Goal: Task Accomplishment & Management: Complete application form

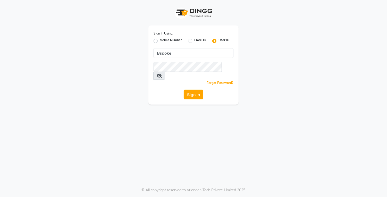
type input "Bspoke"
click at [202, 90] on button "Sign In" at bounding box center [194, 95] width 20 height 10
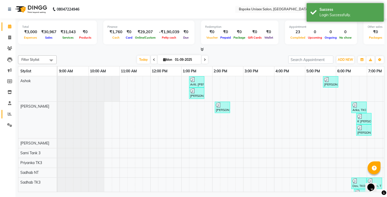
click at [11, 113] on span at bounding box center [9, 114] width 9 height 6
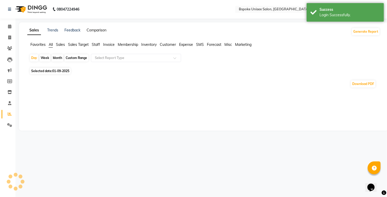
click at [101, 30] on link "Comparison" at bounding box center [97, 30] width 20 height 5
select select "single_date"
select select "single_date_dash"
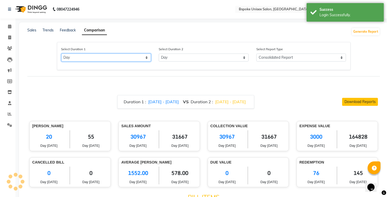
click at [122, 59] on select "Select Day Month Week Custom" at bounding box center [106, 58] width 90 height 8
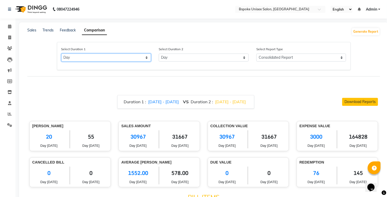
select select "custom"
click at [61, 54] on select "Select Day Month Week Custom" at bounding box center [106, 58] width 90 height 8
select select "9"
select select "2025"
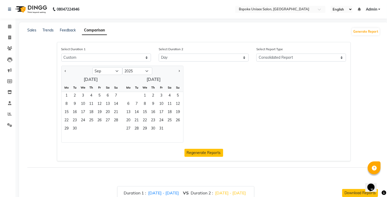
click at [66, 71] on span "Previous month" at bounding box center [66, 71] width 2 height 2
select select "8"
click at [100, 95] on span "1" at bounding box center [100, 96] width 8 height 8
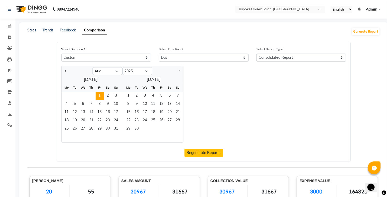
click at [212, 89] on div "Jan Feb Mar Apr May Jun Jul Aug Sep Oct Nov Dec 2015 2016 2017 2018 2019 2020 2…" at bounding box center [204, 104] width 293 height 77
click at [218, 120] on div "Jan Feb Mar Apr May Jun Jul Aug Sep Oct Nov Dec 2015 2016 2017 2018 2019 2020 2…" at bounding box center [204, 104] width 293 height 77
click at [93, 31] on link "Comparison" at bounding box center [94, 30] width 25 height 9
click at [95, 32] on link "Comparison" at bounding box center [94, 30] width 25 height 9
click at [215, 129] on div "Jan Feb Mar Apr May Jun Jul Aug Sep Oct Nov Dec 2015 2016 2017 2018 2019 2020 2…" at bounding box center [204, 104] width 293 height 77
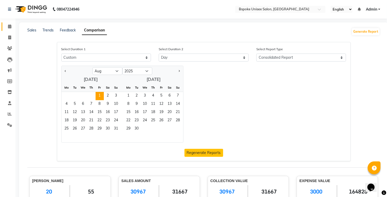
click at [11, 27] on span at bounding box center [9, 27] width 9 height 6
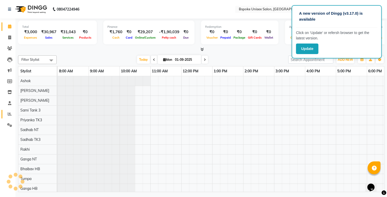
click at [11, 115] on icon at bounding box center [10, 114] width 4 height 4
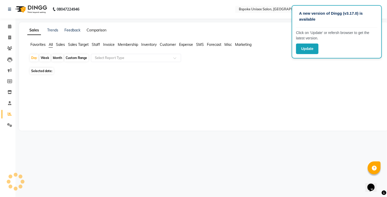
click at [101, 29] on link "Comparison" at bounding box center [97, 30] width 20 height 5
select select "single_date"
select select "single_date_dash"
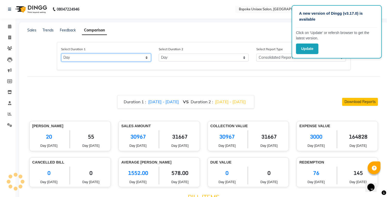
click at [87, 60] on select "Select Day Month Week Custom" at bounding box center [106, 58] width 90 height 8
click at [61, 54] on select "Select Day Month Week Custom" at bounding box center [106, 58] width 90 height 8
click at [148, 103] on span "[DATE] - [DATE]" at bounding box center [163, 101] width 31 height 5
select select "9"
select select "2025"
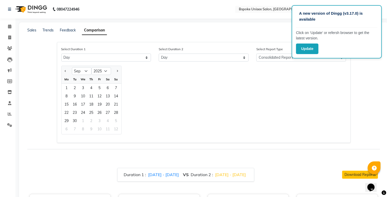
click at [66, 71] on span "Previous month" at bounding box center [66, 71] width 2 height 2
select select "8"
click at [99, 87] on div "1" at bounding box center [100, 88] width 8 height 8
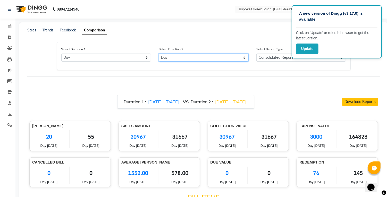
click at [220, 58] on select "Select Day Month Week Custom" at bounding box center [204, 58] width 90 height 8
click at [78, 95] on div "Duration 1 : 1/8/2025 - 1/8/2025 VS Duration 2 : 31/08/2025 - 31/08/2025 Downlo…" at bounding box center [203, 102] width 349 height 14
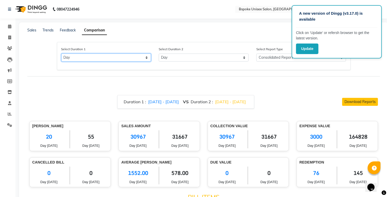
click at [127, 56] on select "Select Day Month Week Custom" at bounding box center [106, 58] width 90 height 8
click at [61, 54] on select "Select Day Month Week Custom" at bounding box center [106, 58] width 90 height 8
click at [149, 107] on div "Duration 1 : 1/8/2025 - 1/8/2025 VS Duration 2 : 31/08/2025 - 31/08/2025" at bounding box center [185, 102] width 137 height 14
click at [155, 103] on span "[DATE] - [DATE]" at bounding box center [163, 101] width 31 height 5
select select "9"
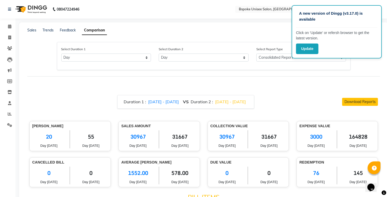
select select "2025"
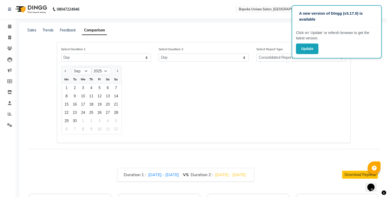
click at [66, 71] on span "Previous month" at bounding box center [66, 71] width 2 height 2
click at [67, 69] on button "Previous month" at bounding box center [66, 71] width 4 height 8
click at [117, 71] on span "Next month" at bounding box center [117, 71] width 2 height 2
select select "8"
click at [101, 88] on div "1" at bounding box center [100, 88] width 8 height 8
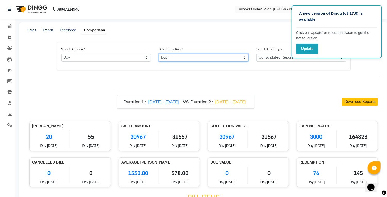
click at [219, 59] on select "Select Day Month Week Custom" at bounding box center [204, 58] width 90 height 8
click at [159, 54] on select "Select Day Month Week Custom" at bounding box center [204, 58] width 90 height 8
click at [236, 101] on span "[DATE] - [DATE]" at bounding box center [230, 101] width 31 height 5
select select "9"
select select "2025"
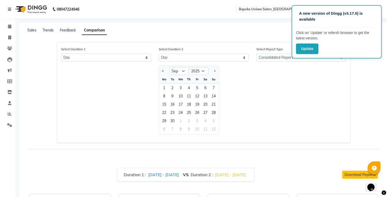
click at [166, 86] on div "1" at bounding box center [164, 88] width 8 height 8
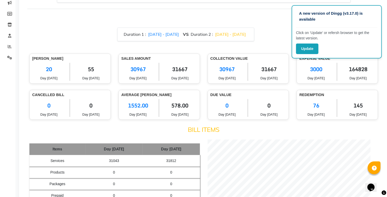
scroll to position [69, 0]
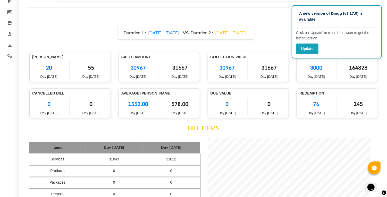
click at [310, 47] on button "Update" at bounding box center [307, 49] width 22 height 11
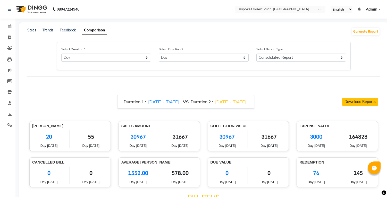
select select "single_date"
select select "single_date_dash"
click at [7, 24] on span at bounding box center [9, 27] width 9 height 6
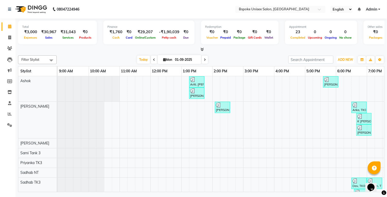
click at [350, 57] on button "ADD NEW Toggle Dropdown" at bounding box center [346, 59] width 18 height 7
click at [343, 89] on link "Add Attendance" at bounding box center [334, 89] width 41 height 7
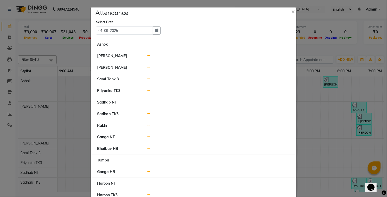
click at [149, 148] on icon at bounding box center [149, 149] width 3 height 4
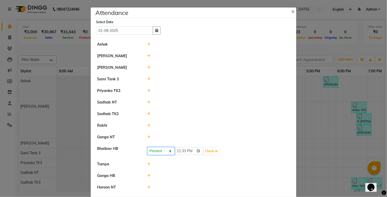
click at [161, 150] on select "Present Absent Late Half Day Weekly Off" at bounding box center [161, 151] width 27 height 8
select select "W"
click at [148, 147] on select "Present Absent Late Half Day Weekly Off" at bounding box center [161, 151] width 27 height 8
click at [179, 148] on button "Save" at bounding box center [180, 151] width 10 height 7
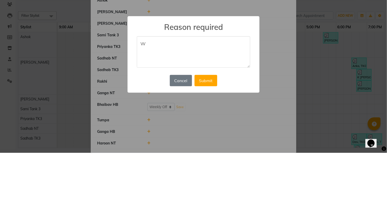
type textarea "W"
click at [215, 125] on button "Submit" at bounding box center [206, 124] width 23 height 11
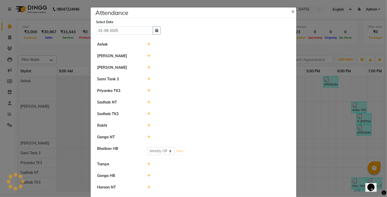
select select "W"
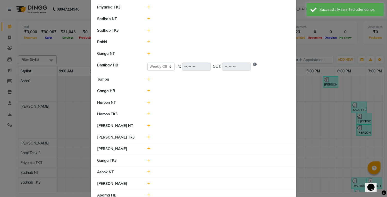
scroll to position [90, 0]
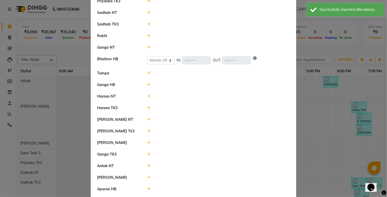
click at [149, 142] on icon at bounding box center [149, 143] width 3 height 4
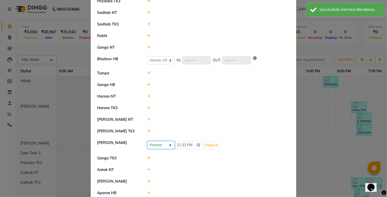
click at [164, 143] on select "Present Absent Late Half Day Weekly Off" at bounding box center [161, 145] width 27 height 8
select select "W"
click at [148, 141] on select "Present Absent Late Half Day Weekly Off" at bounding box center [161, 145] width 27 height 8
click at [184, 144] on button "Save" at bounding box center [180, 145] width 10 height 7
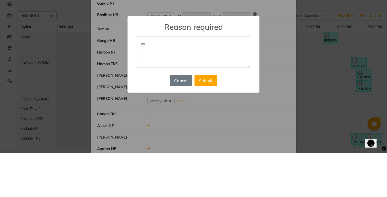
type textarea "W"
click at [214, 123] on button "Submit" at bounding box center [206, 124] width 23 height 11
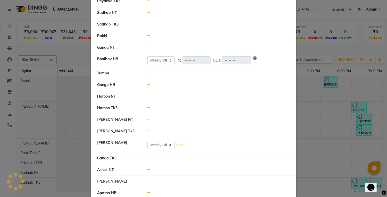
select select "W"
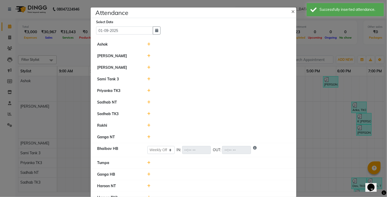
scroll to position [93, 0]
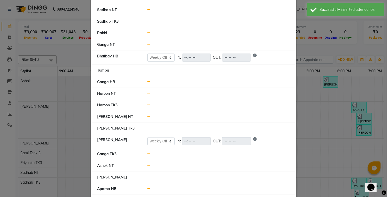
click at [150, 176] on icon at bounding box center [149, 178] width 3 height 4
click at [162, 176] on select "Present Absent Late Half Day Weekly Off" at bounding box center [161, 180] width 27 height 8
select select "W"
click at [148, 176] on select "Present Absent Late Half Day Weekly Off" at bounding box center [161, 180] width 27 height 8
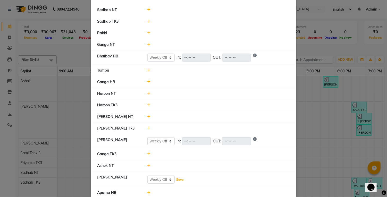
click at [184, 177] on button "Save" at bounding box center [180, 179] width 10 height 7
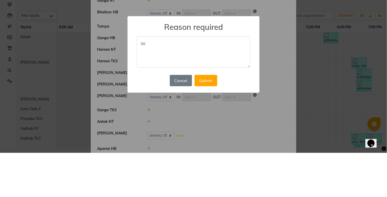
type textarea "W"
click at [216, 126] on button "Submit" at bounding box center [206, 124] width 23 height 11
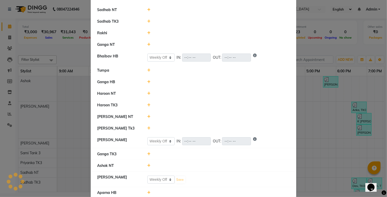
select select "W"
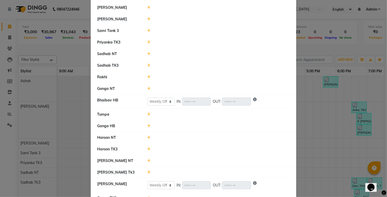
scroll to position [0, 0]
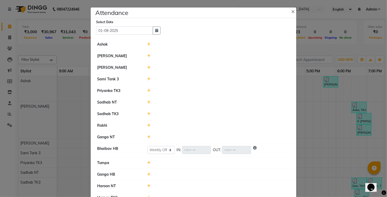
click at [150, 55] on icon at bounding box center [149, 56] width 3 height 4
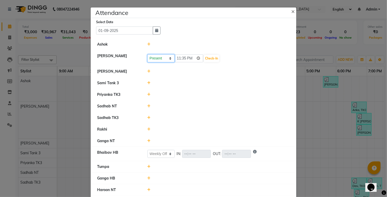
click at [165, 56] on select "Present Absent Late Half Day Weekly Off" at bounding box center [161, 58] width 27 height 8
select select "L"
click at [148, 54] on select "Present Absent Late Half Day Weekly Off" at bounding box center [161, 58] width 27 height 8
click at [208, 56] on button "Check-In" at bounding box center [211, 58] width 15 height 7
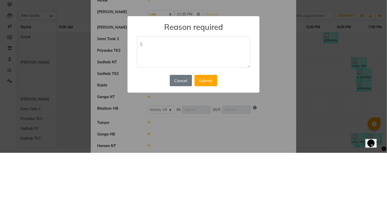
type textarea "L"
click at [210, 122] on button "Submit" at bounding box center [206, 124] width 23 height 11
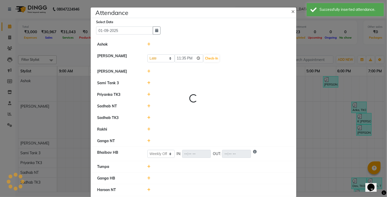
select select "L"
select select "W"
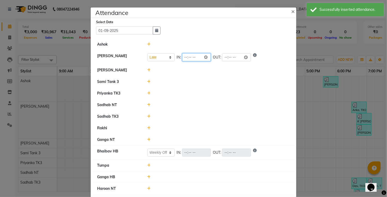
click at [193, 57] on input "time" at bounding box center [196, 57] width 29 height 8
type input "10:40"
click at [233, 80] on div at bounding box center [219, 81] width 151 height 5
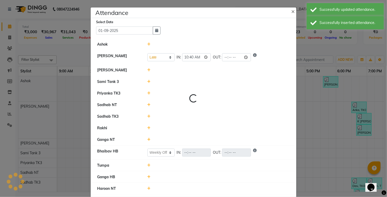
select select "L"
select select "W"
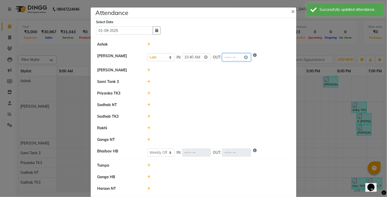
click at [224, 60] on input "time" at bounding box center [236, 57] width 29 height 8
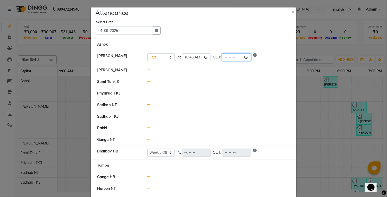
type input "20:29"
click at [240, 95] on div at bounding box center [219, 93] width 151 height 5
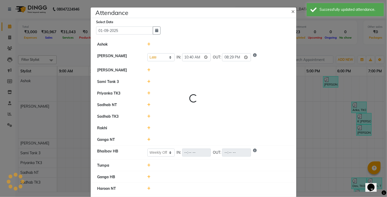
select select "L"
select select "W"
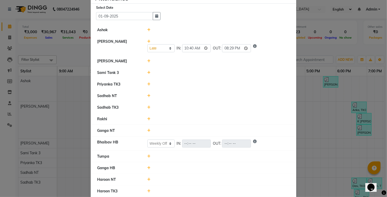
scroll to position [15, 0]
click at [149, 130] on icon at bounding box center [149, 131] width 3 height 4
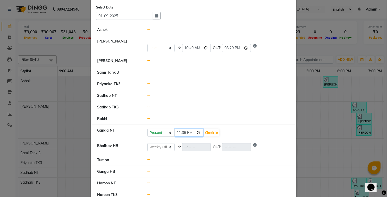
click at [183, 131] on input "23:36" at bounding box center [189, 133] width 29 height 8
type input "11:00"
click at [208, 130] on button "Check-In" at bounding box center [211, 132] width 15 height 7
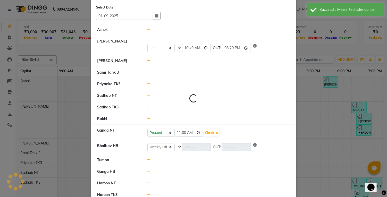
select select "L"
select select "W"
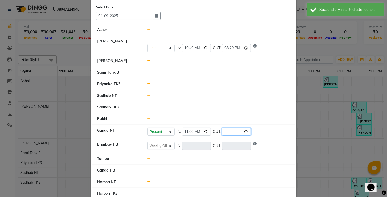
click at [224, 130] on input "time" at bounding box center [236, 132] width 29 height 8
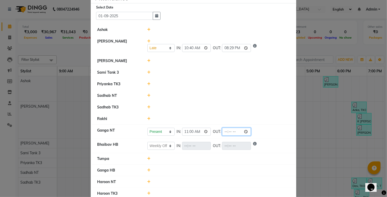
type input "20:59"
click at [258, 100] on li "Sadhab NT" at bounding box center [193, 96] width 203 height 12
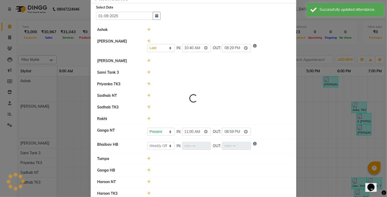
select select "L"
select select "W"
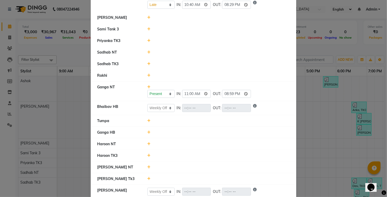
scroll to position [58, 0]
click at [150, 142] on icon at bounding box center [149, 144] width 3 height 4
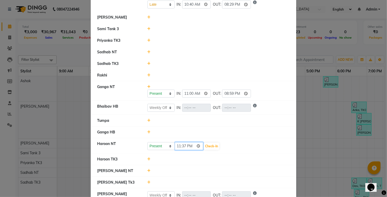
click at [186, 146] on input "23:37" at bounding box center [189, 146] width 29 height 8
type input "11:09"
click at [206, 146] on button "Check-In" at bounding box center [211, 146] width 15 height 7
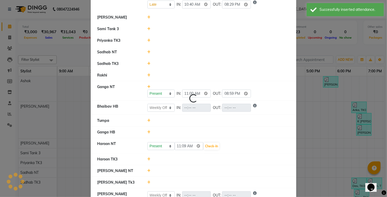
select select "L"
select select "W"
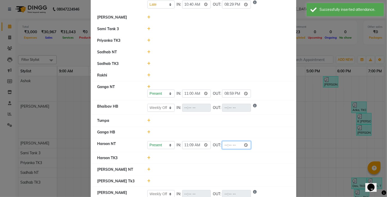
click at [222, 143] on input "time" at bounding box center [236, 145] width 29 height 8
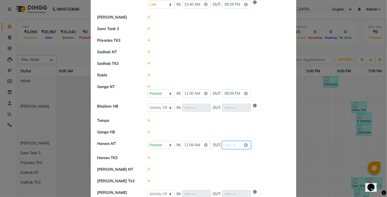
type input "21:24"
click at [258, 113] on li "Bhaibav HB Present Absent Late Half Day Weekly Off IN: OUT:" at bounding box center [193, 108] width 203 height 14
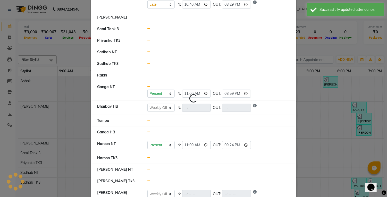
select select "L"
select select "W"
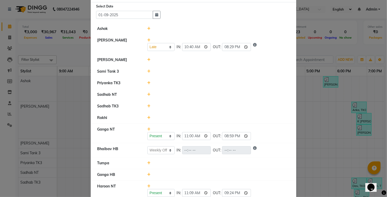
scroll to position [0, 0]
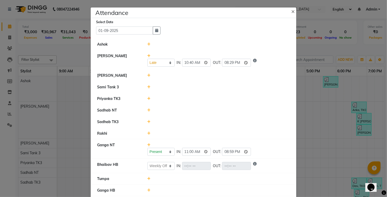
click at [150, 44] on icon at bounding box center [149, 45] width 3 height 4
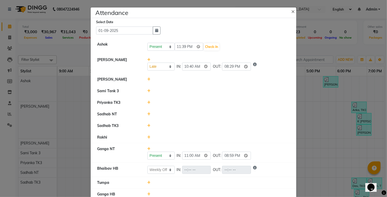
click at [310, 76] on ngb-modal-window "Attendance × Select Date [DATE] Ashok Present Absent Late Half Day Weekly Off 2…" at bounding box center [193, 98] width 387 height 197
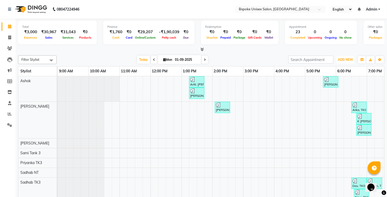
click at [350, 61] on span "ADD NEW" at bounding box center [345, 60] width 15 height 4
click at [342, 92] on link "Add Attendance" at bounding box center [334, 89] width 41 height 7
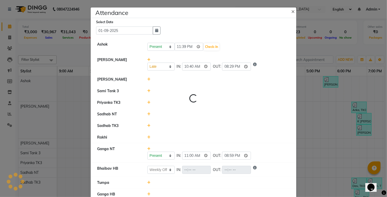
select select "L"
select select "W"
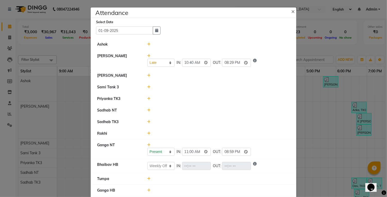
click at [150, 44] on icon at bounding box center [149, 45] width 3 height 4
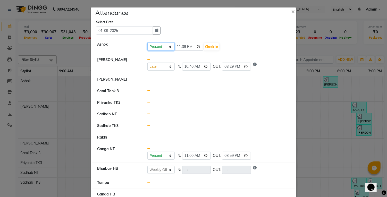
click at [162, 47] on select "Present Absent Late Half Day Weekly Off" at bounding box center [161, 47] width 27 height 8
select select "L"
click at [148, 43] on select "Present Absent Late Half Day Weekly Off" at bounding box center [161, 47] width 27 height 8
click at [189, 44] on input "23:39" at bounding box center [189, 47] width 29 height 8
click at [208, 46] on button "Check-In" at bounding box center [211, 46] width 15 height 7
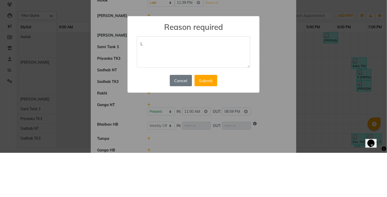
type textarea "L"
click at [214, 128] on button "Submit" at bounding box center [206, 124] width 23 height 11
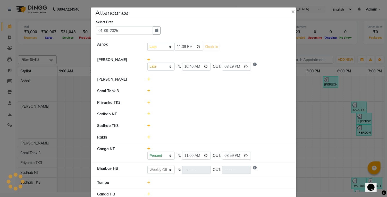
select select "L"
select select "W"
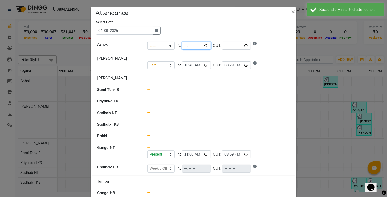
click at [191, 47] on input "time" at bounding box center [196, 46] width 29 height 8
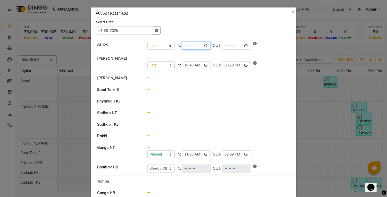
type input "11:18"
click at [273, 46] on div "Present Absent Late Half Day Weekly Off IN: 11:18 OUT:" at bounding box center [219, 46] width 143 height 8
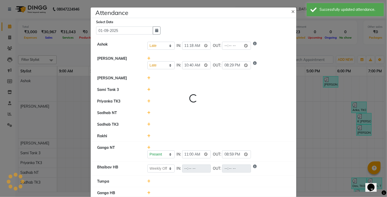
select select "L"
select select "W"
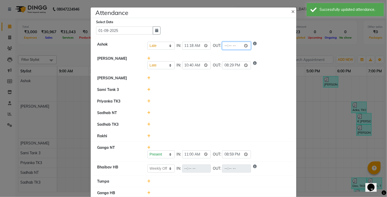
click at [225, 48] on input "time" at bounding box center [236, 46] width 29 height 8
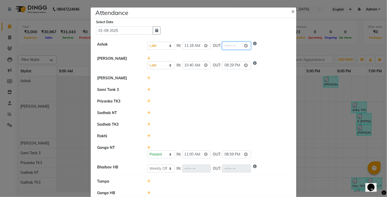
type input "20:58"
click at [268, 64] on div "Present Absent Late Half Day Weekly Off IN: 10:40 OUT: 20:29" at bounding box center [219, 65] width 143 height 8
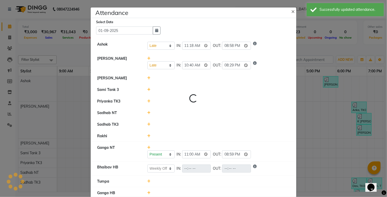
select select "L"
select select "W"
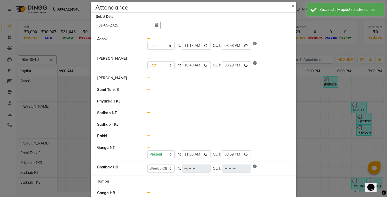
scroll to position [5, 0]
click at [149, 135] on icon at bounding box center [149, 137] width 3 height 4
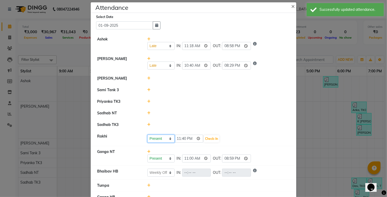
click at [164, 137] on select "Present Absent Late Half Day Weekly Off" at bounding box center [161, 139] width 27 height 8
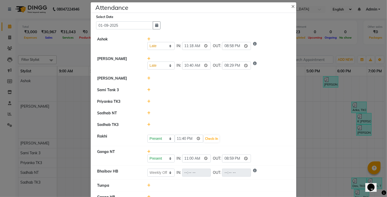
click at [227, 108] on li "Sadhab NT" at bounding box center [193, 114] width 203 height 12
click at [188, 138] on input "23:40" at bounding box center [189, 139] width 29 height 8
type input "11:23"
click at [207, 138] on button "Check-In" at bounding box center [211, 138] width 15 height 7
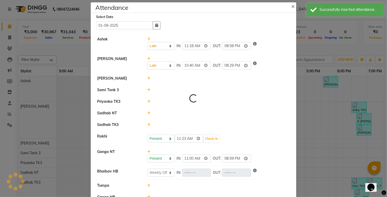
select select "L"
select select "W"
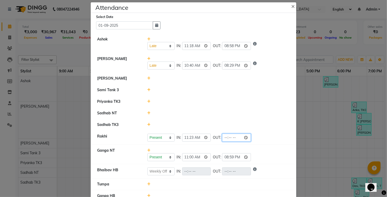
click at [223, 136] on input "time" at bounding box center [236, 138] width 29 height 8
type input "20:52"
click at [257, 127] on li "Sadhab TK3" at bounding box center [193, 125] width 203 height 12
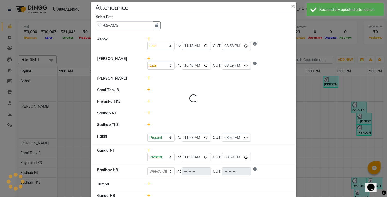
select select "L"
select select "W"
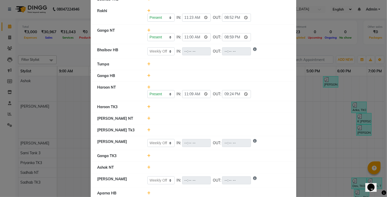
scroll to position [135, 0]
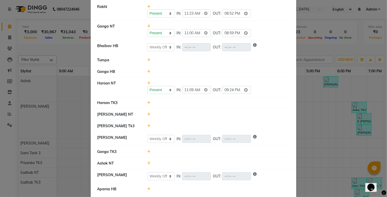
click at [148, 187] on icon at bounding box center [149, 189] width 3 height 4
click at [188, 190] on input "23:41" at bounding box center [189, 192] width 29 height 8
type input "14:52"
click at [205, 192] on button "Check-In" at bounding box center [211, 191] width 15 height 7
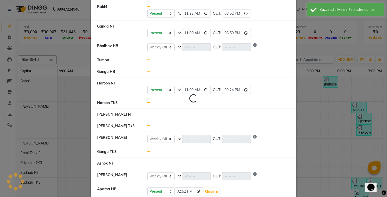
select select "L"
select select "W"
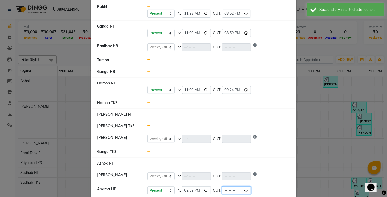
click at [222, 192] on input "time" at bounding box center [236, 191] width 29 height 8
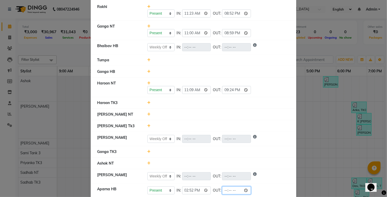
type input "20:51"
click at [261, 176] on div "Present Absent Late Half Day Weekly Off IN: OUT:" at bounding box center [219, 177] width 143 height 8
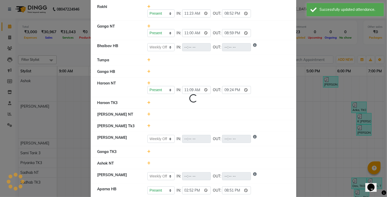
select select "L"
select select "W"
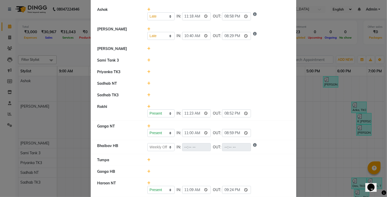
scroll to position [33, 0]
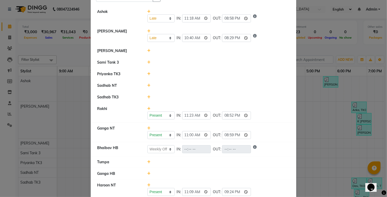
click at [150, 96] on icon at bounding box center [149, 97] width 3 height 4
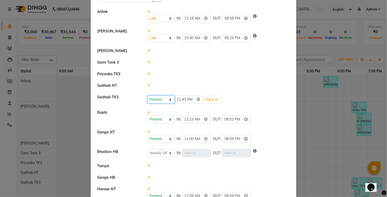
click at [163, 101] on select "Present Absent Late Half Day Weekly Off" at bounding box center [161, 100] width 27 height 8
select select "L"
click at [148, 96] on select "Present Absent Late Half Day Weekly Off" at bounding box center [161, 100] width 27 height 8
click at [188, 99] on input "23:43" at bounding box center [189, 100] width 29 height 8
type input "11:19"
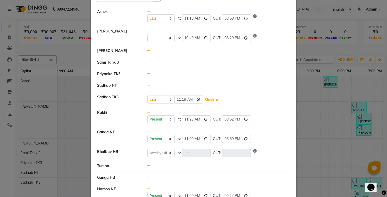
click at [211, 99] on button "Check-In" at bounding box center [211, 99] width 15 height 7
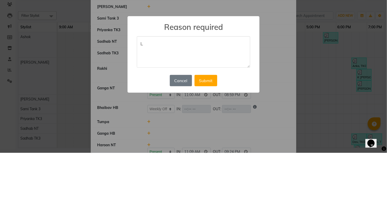
type textarea "L"
click at [212, 122] on button "Submit" at bounding box center [206, 124] width 23 height 11
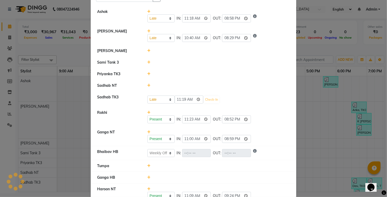
select select "L"
select select "W"
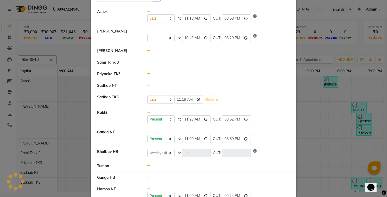
select select "W"
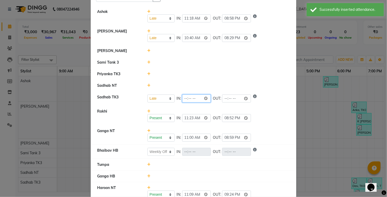
click at [194, 100] on input "time" at bounding box center [196, 99] width 29 height 8
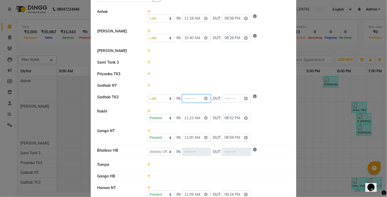
type input "11:19"
click at [251, 70] on li "Priyanka TK3" at bounding box center [193, 74] width 203 height 12
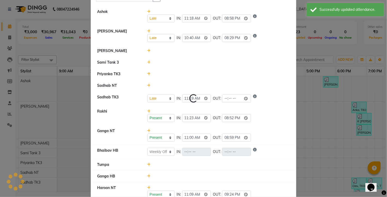
select select "L"
select select "W"
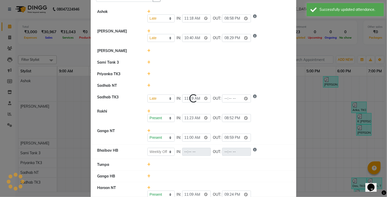
select select "W"
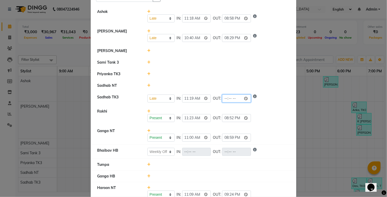
click at [226, 99] on input "time" at bounding box center [236, 99] width 29 height 8
type input "21:02"
click at [260, 95] on div "Present Absent Late Half Day Weekly Off IN: 11:19 OUT: 21:02" at bounding box center [219, 99] width 143 height 8
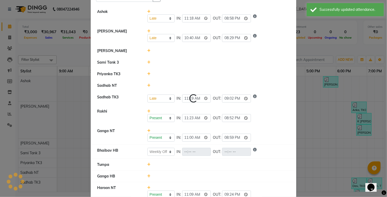
select select "L"
select select "W"
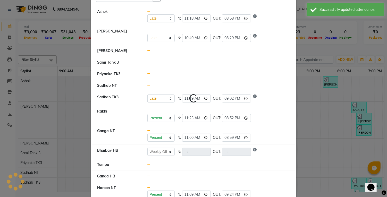
select select "W"
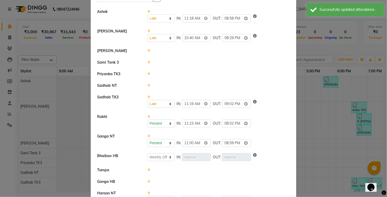
click at [150, 73] on icon at bounding box center [149, 74] width 3 height 4
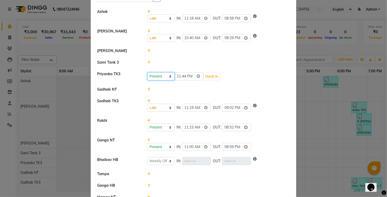
click at [161, 76] on select "Present Absent Late Half Day Weekly Off" at bounding box center [161, 76] width 27 height 8
select select "L"
click at [148, 72] on select "Present Absent Late Half Day Weekly Off" at bounding box center [161, 76] width 27 height 8
click at [187, 76] on input "23:44" at bounding box center [189, 76] width 29 height 8
type input "11:21"
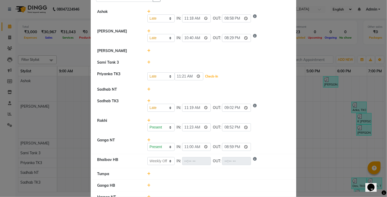
click at [206, 75] on button "Check-In" at bounding box center [211, 76] width 15 height 7
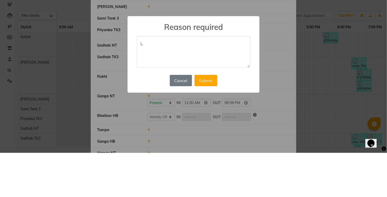
type textarea "L"
click at [212, 122] on button "Submit" at bounding box center [206, 124] width 23 height 11
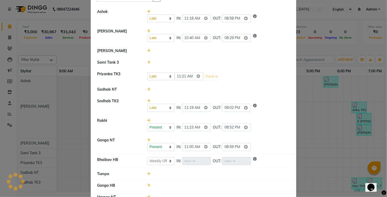
select select "L"
select select "W"
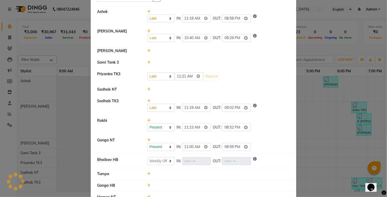
select select "W"
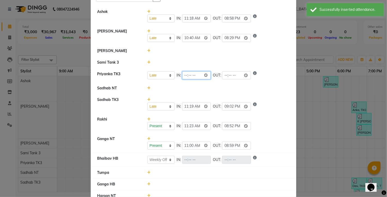
click at [189, 76] on input "time" at bounding box center [196, 75] width 29 height 8
type input "11:21"
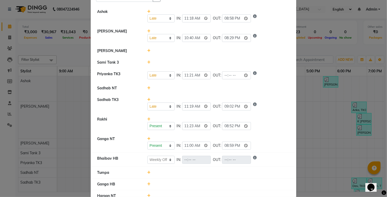
click at [223, 92] on li "Sadhab NT" at bounding box center [193, 89] width 203 height 12
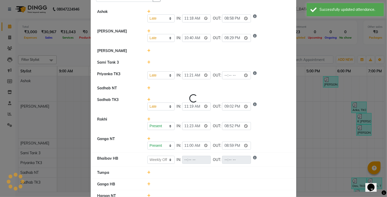
select select "L"
select select "W"
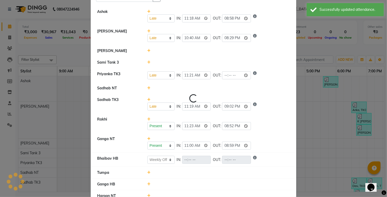
select select "W"
click at [223, 77] on input "time" at bounding box center [236, 75] width 29 height 8
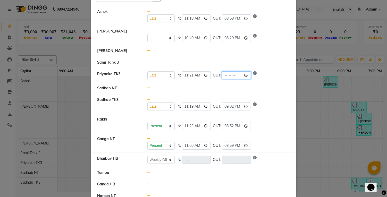
type input "21:03"
click at [265, 101] on div "Present Absent Late Half Day Weekly Off IN: 11:19 OUT: 21:02" at bounding box center [219, 103] width 151 height 13
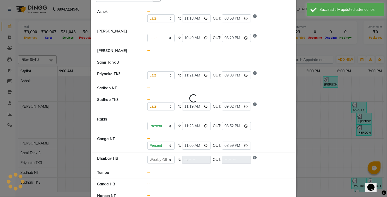
select select "L"
select select "W"
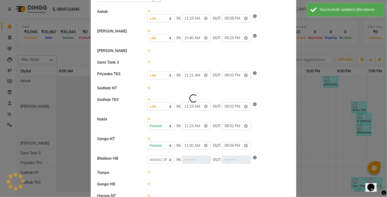
select select "W"
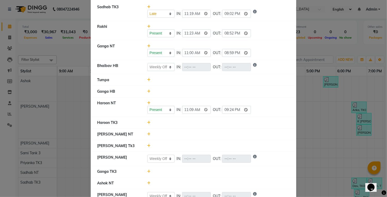
scroll to position [124, 0]
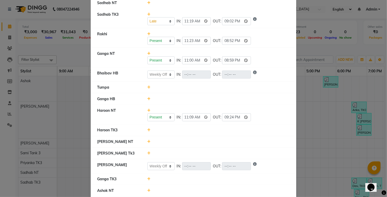
click at [149, 87] on icon at bounding box center [149, 88] width 3 height 4
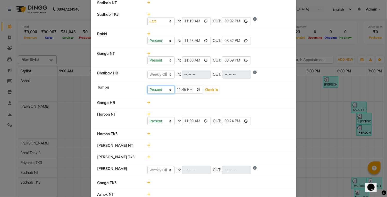
click at [162, 90] on select "Present Absent Late Half Day Weekly Off" at bounding box center [161, 90] width 27 height 8
select select "W"
click at [148, 86] on select "Present Absent Late Half Day Weekly Off" at bounding box center [161, 90] width 27 height 8
click at [183, 91] on button "Save" at bounding box center [180, 89] width 10 height 7
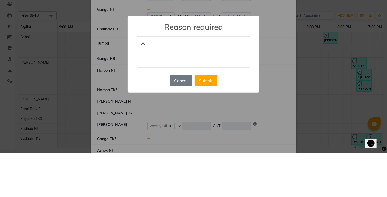
type textarea "W"
click at [211, 127] on button "Submit" at bounding box center [206, 124] width 23 height 11
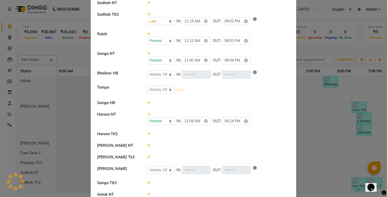
select select "L"
select select "W"
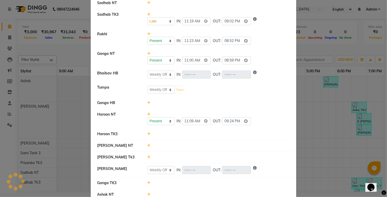
select select "W"
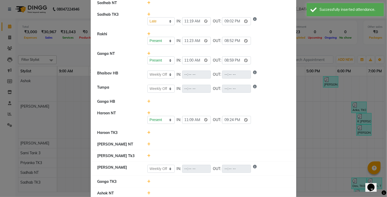
scroll to position [0, 0]
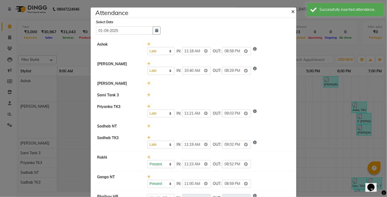
click at [295, 13] on span "×" at bounding box center [293, 11] width 4 height 8
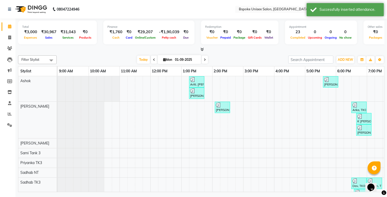
select select "single_date"
select select "single_date_dash"
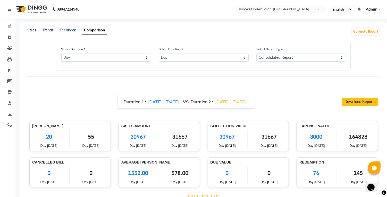
click at [158, 101] on span "[DATE] - [DATE]" at bounding box center [163, 101] width 31 height 5
select select "9"
select select "2025"
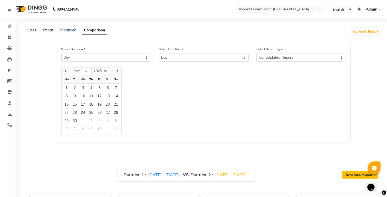
click at [66, 71] on span "Previous month" at bounding box center [66, 71] width 2 height 2
select select "8"
click at [103, 87] on div "1" at bounding box center [100, 88] width 8 height 8
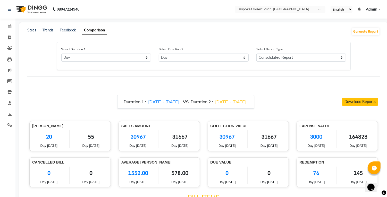
click at [236, 100] on span "[DATE] - [DATE]" at bounding box center [230, 101] width 31 height 5
select select "9"
select select "2025"
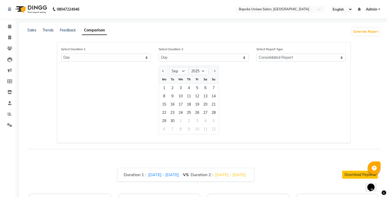
click at [164, 86] on div "1" at bounding box center [164, 88] width 8 height 8
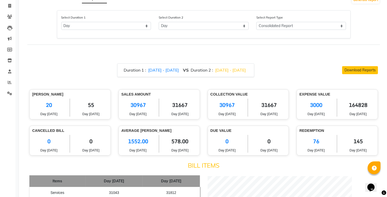
scroll to position [32, 0]
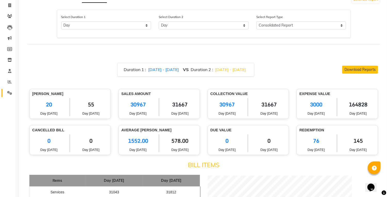
click at [9, 94] on icon at bounding box center [9, 93] width 5 height 4
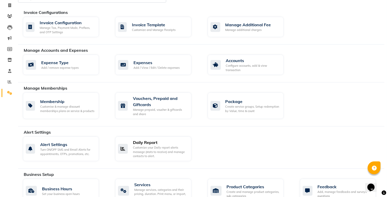
click at [165, 148] on div "Customize your Daily report alerts message (stats to receive) and manage contac…" at bounding box center [160, 152] width 54 height 13
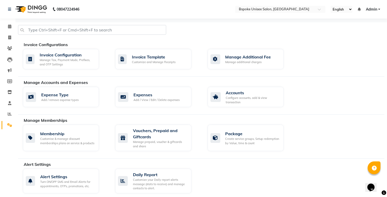
select select "1425"
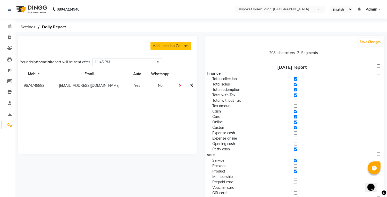
click at [177, 42] on button "Add Location Contact" at bounding box center [171, 46] width 41 height 8
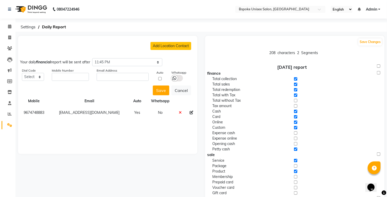
click at [181, 86] on button "Cancel" at bounding box center [181, 91] width 20 height 10
